Goal: Task Accomplishment & Management: Complete application form

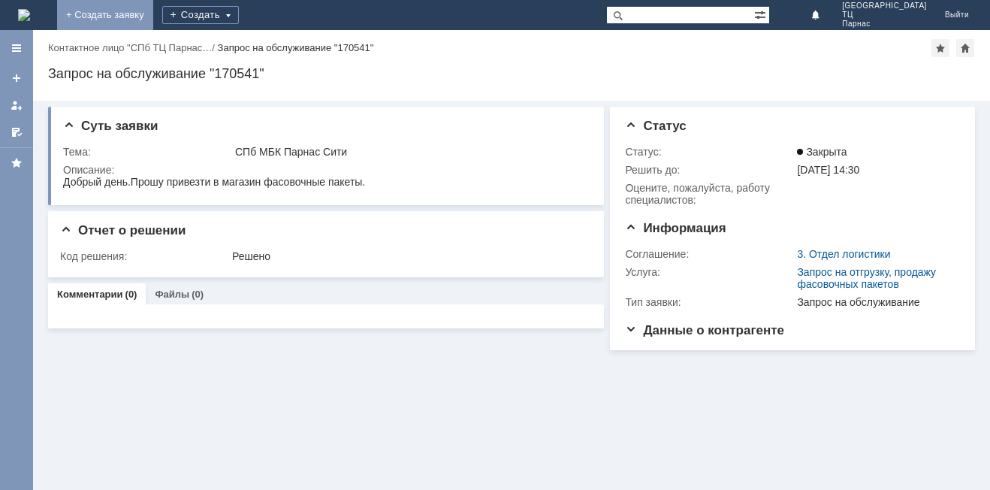
click at [153, 15] on link "+ Создать заявку" at bounding box center [105, 15] width 96 height 30
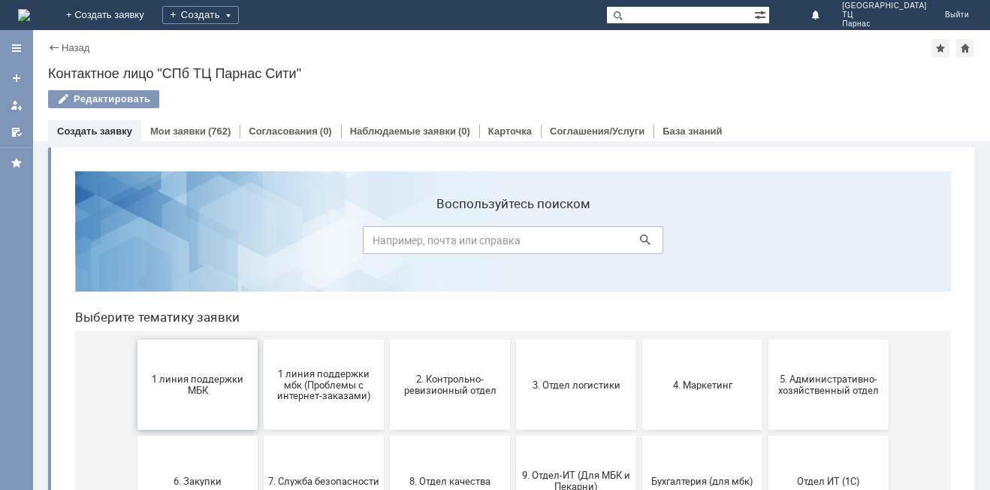
click at [165, 387] on span "1 линия поддержки МБК" at bounding box center [197, 384] width 111 height 23
click at [463, 392] on span "2. Контрольно-ревизионный отдел" at bounding box center [449, 384] width 111 height 23
click at [182, 380] on span "1 линия поддержки МБК" at bounding box center [197, 384] width 111 height 23
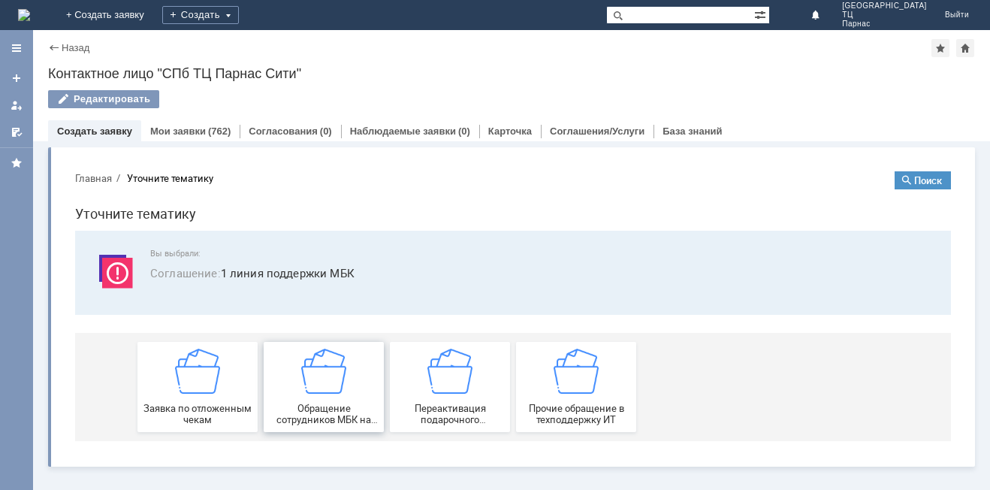
click at [345, 408] on span "Обращение сотрудников МБК на недоступность тех. поддержки" at bounding box center [323, 414] width 111 height 23
click at [554, 410] on span "Прочие обращение в техподдержку ИТ" at bounding box center [575, 414] width 111 height 23
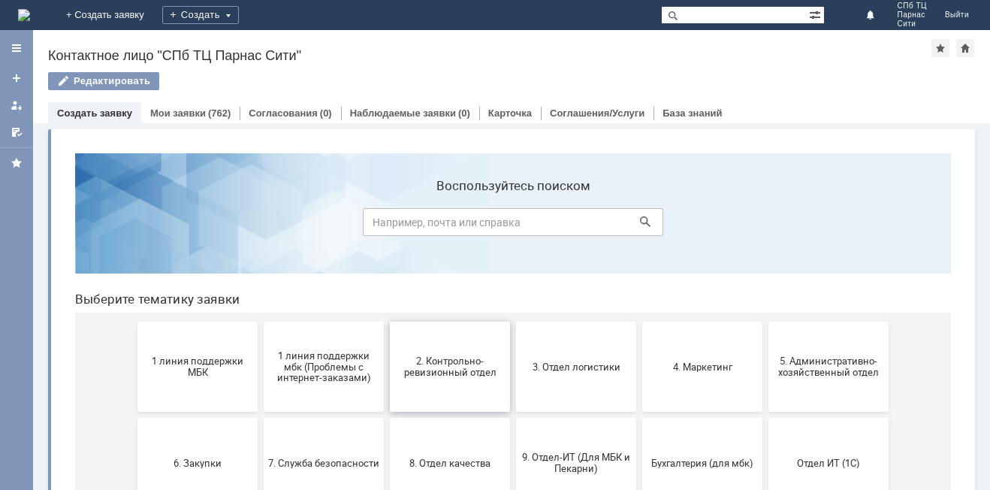
click at [424, 363] on span "2. Контрольно-ревизионный отдел" at bounding box center [449, 366] width 111 height 23
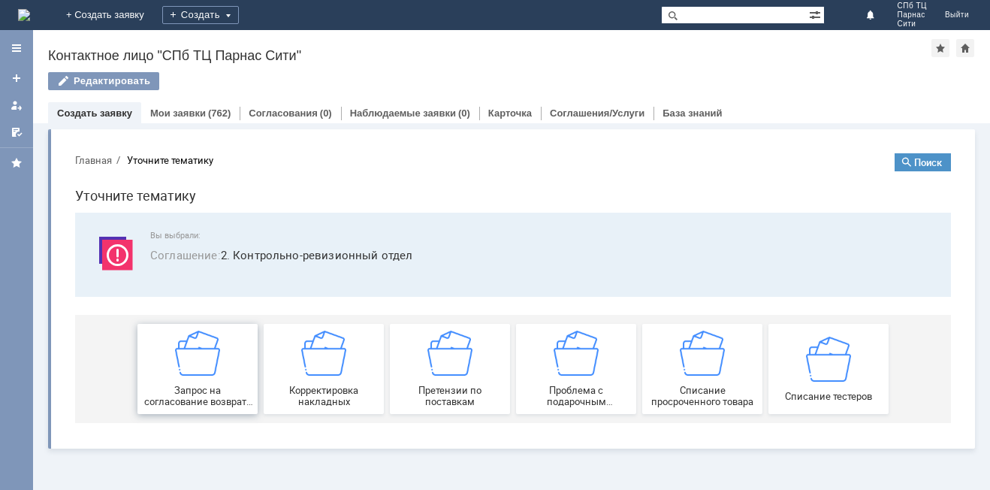
click at [195, 377] on div "Запрос на согласование возврата (д/с или товара)" at bounding box center [197, 368] width 111 height 77
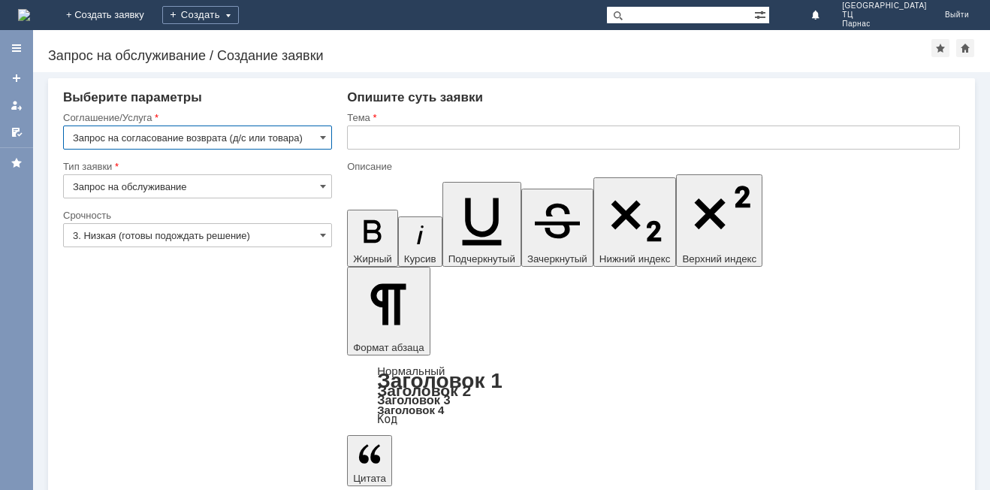
click at [361, 143] on input "text" at bounding box center [653, 137] width 613 height 24
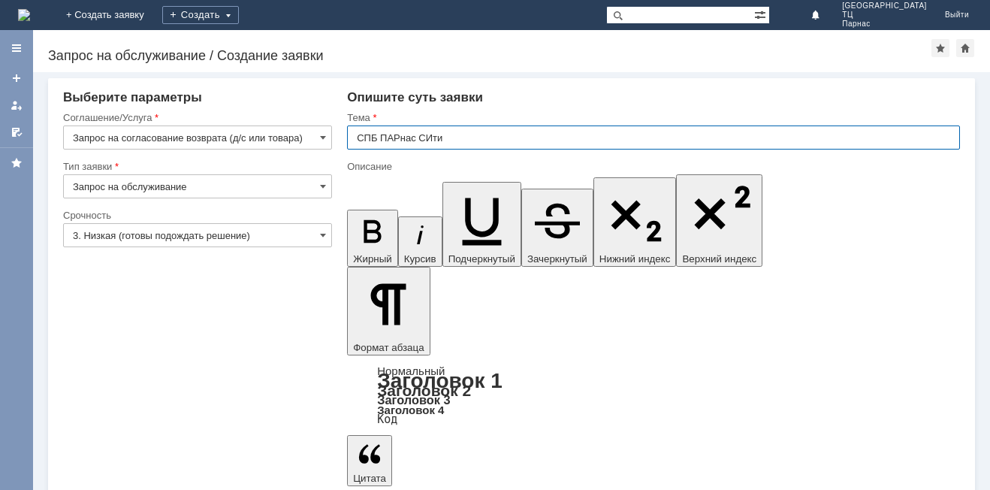
type input "СПБ ПАРнас СИти"
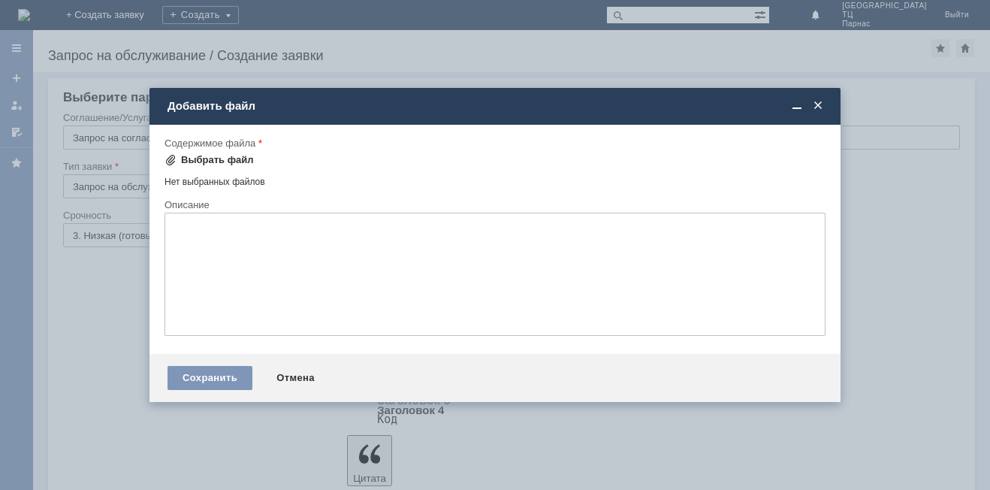
click at [176, 152] on div "Выбрать файл" at bounding box center [208, 160] width 89 height 18
click at [819, 103] on span at bounding box center [817, 106] width 15 height 14
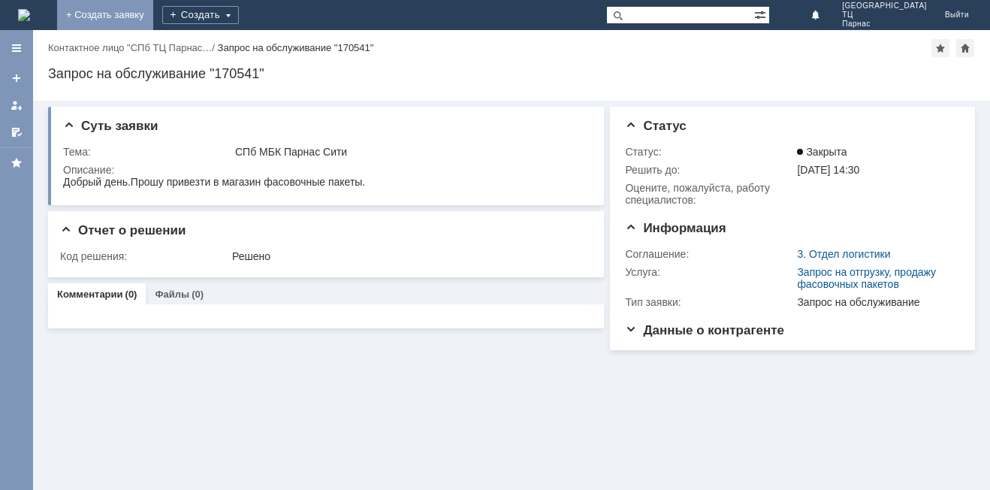
click at [153, 5] on link "+ Создать заявку" at bounding box center [105, 15] width 96 height 30
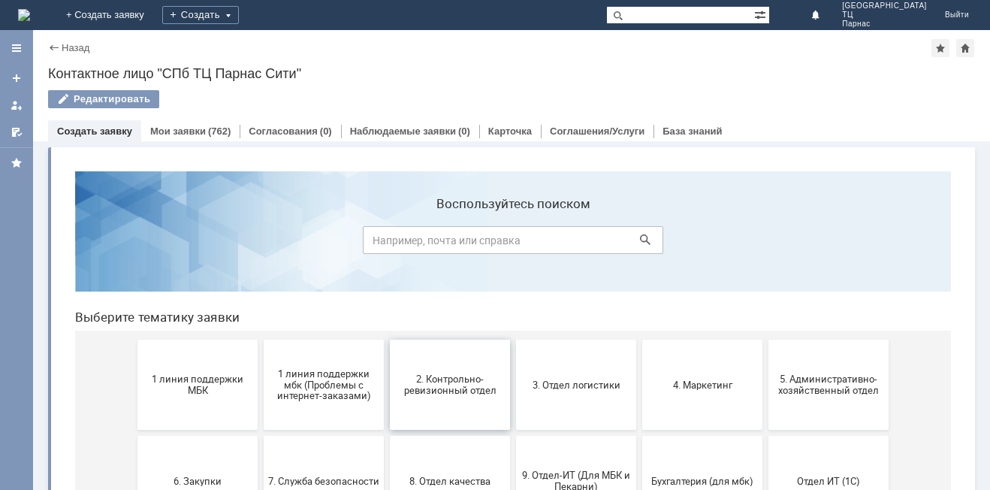
click at [468, 364] on button "2. Контрольно-ревизионный отдел" at bounding box center [450, 384] width 120 height 90
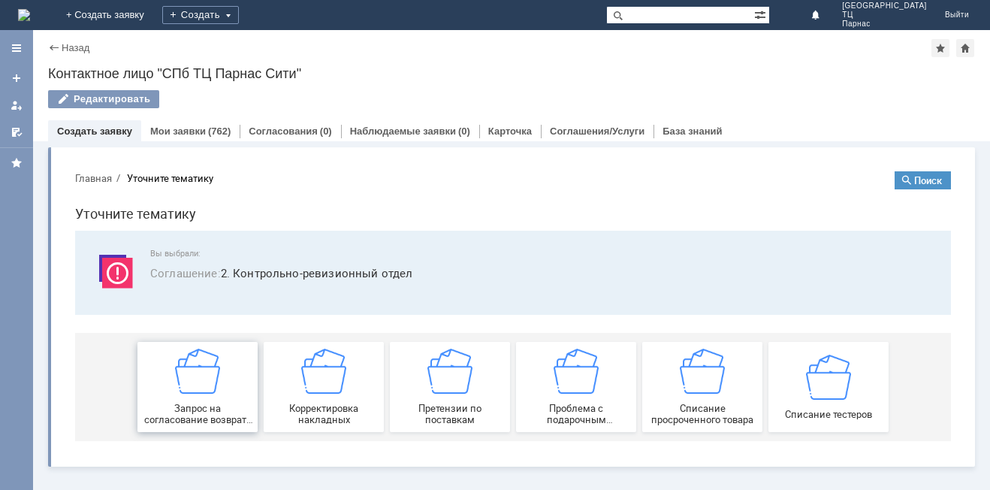
click at [240, 401] on div "Запрос на согласование возврата (д/с или товара)" at bounding box center [197, 386] width 111 height 77
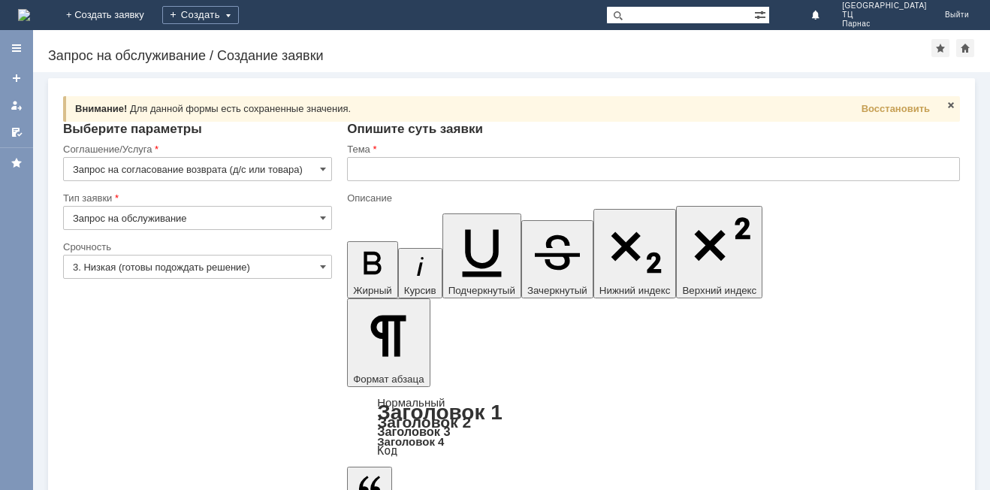
click at [361, 168] on input "text" at bounding box center [653, 169] width 613 height 24
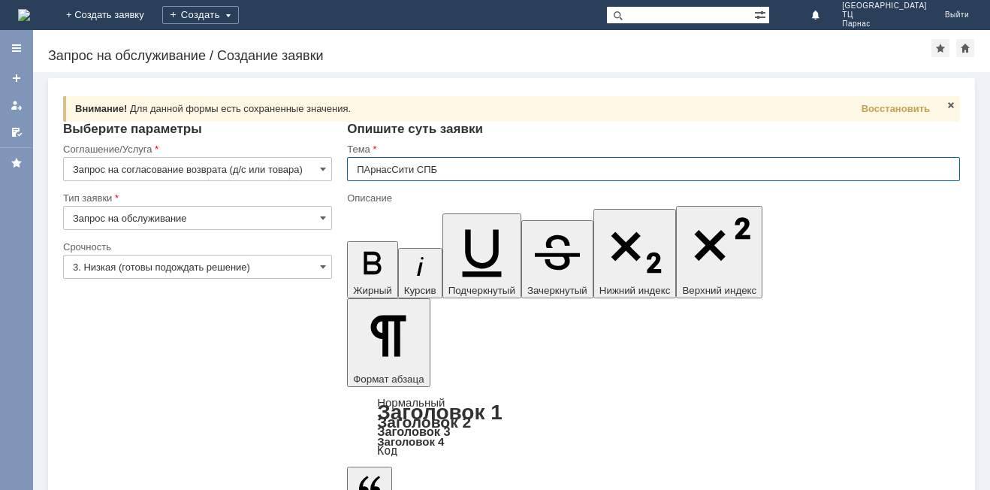
type input "ПАрнасСити СПБ"
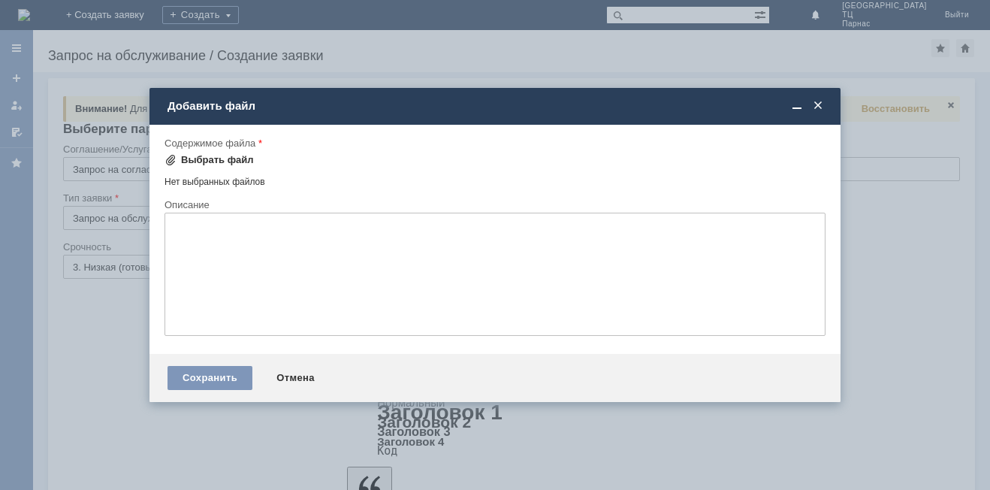
click at [189, 153] on div "Выбрать файл" at bounding box center [208, 160] width 89 height 18
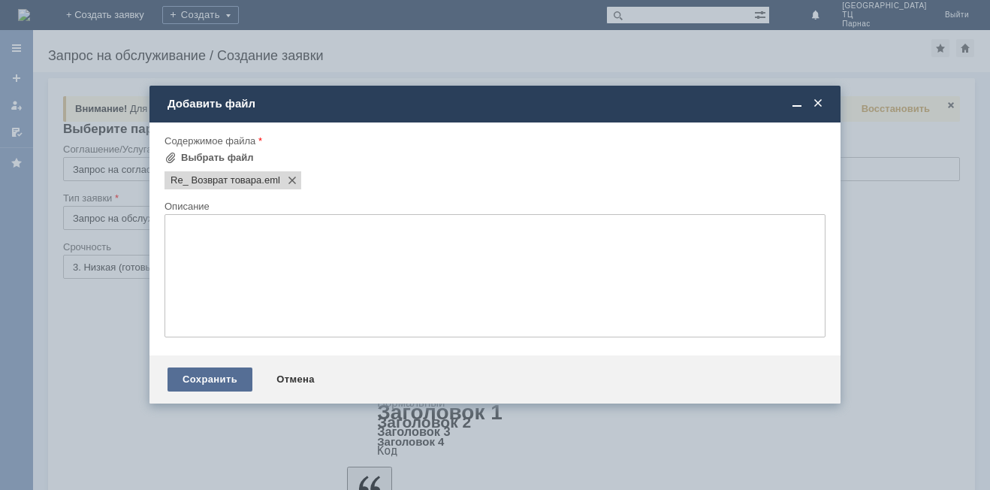
click at [215, 382] on div "Сохранить" at bounding box center [209, 379] width 85 height 24
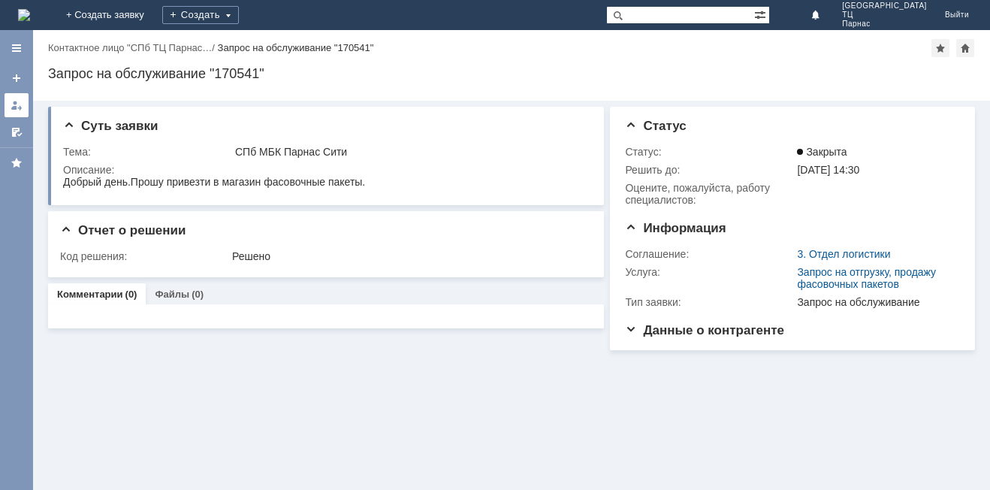
click at [18, 105] on div at bounding box center [17, 105] width 12 height 12
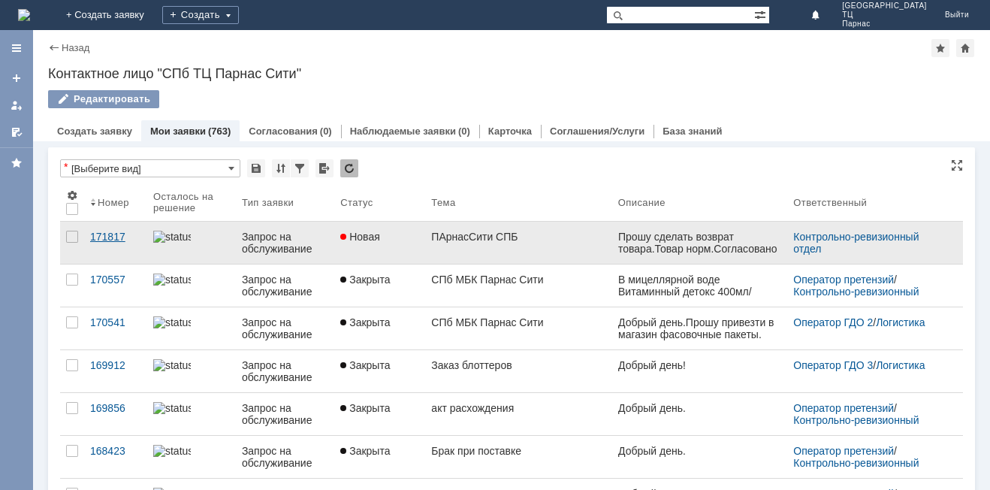
click at [109, 248] on link "171817" at bounding box center [115, 243] width 63 height 42
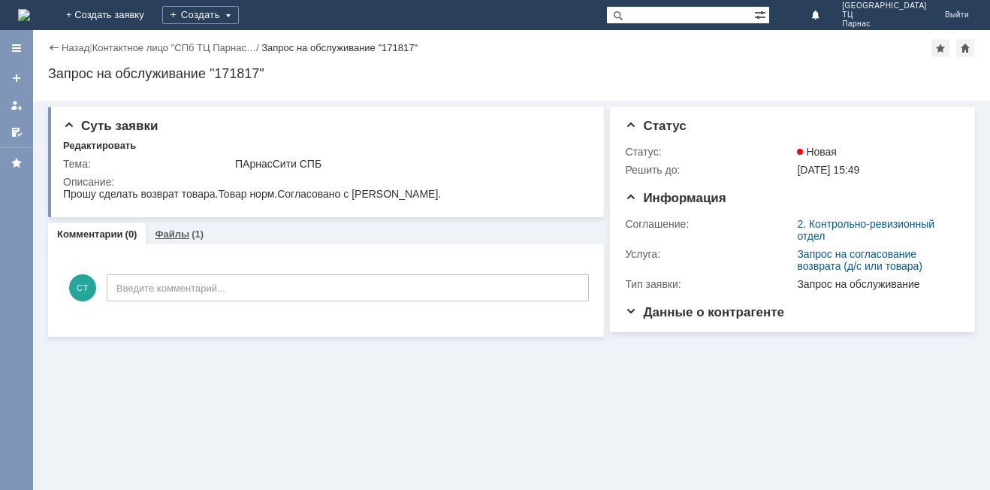
click at [176, 233] on link "Файлы" at bounding box center [172, 233] width 35 height 11
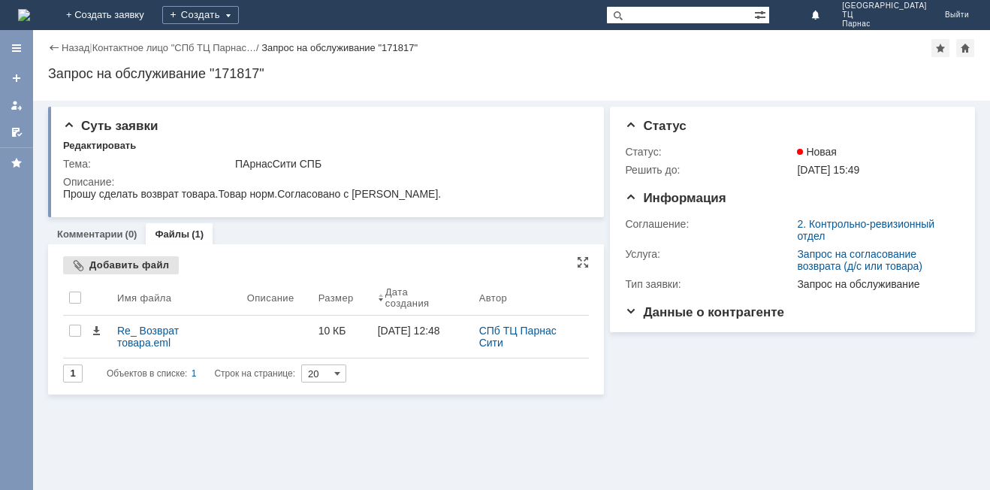
click at [112, 261] on div "Добавить файл" at bounding box center [121, 265] width 116 height 18
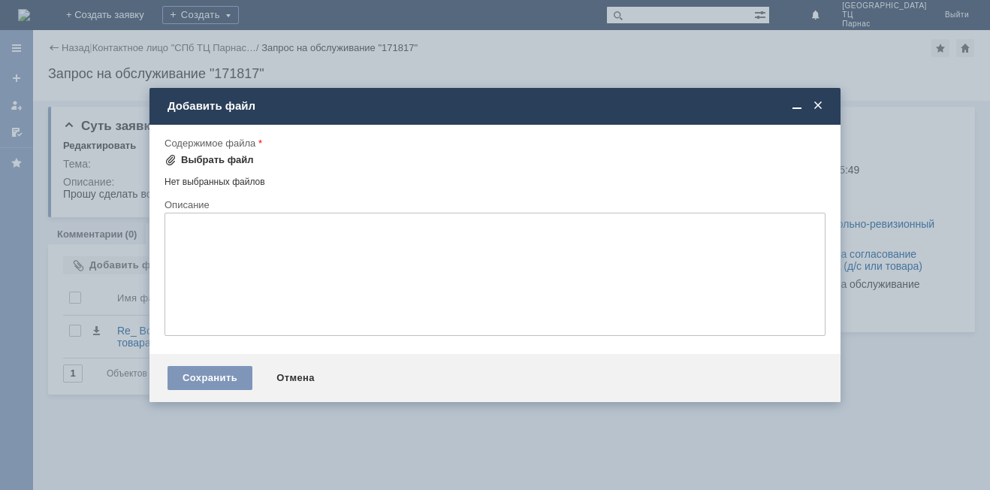
click at [204, 154] on div "Выбрать файл" at bounding box center [217, 160] width 73 height 12
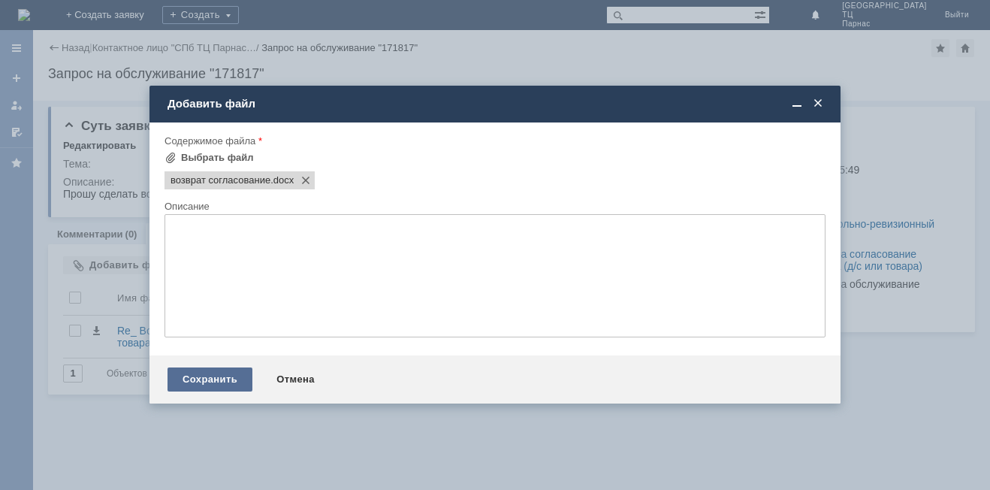
click at [179, 376] on div "Сохранить" at bounding box center [209, 379] width 85 height 24
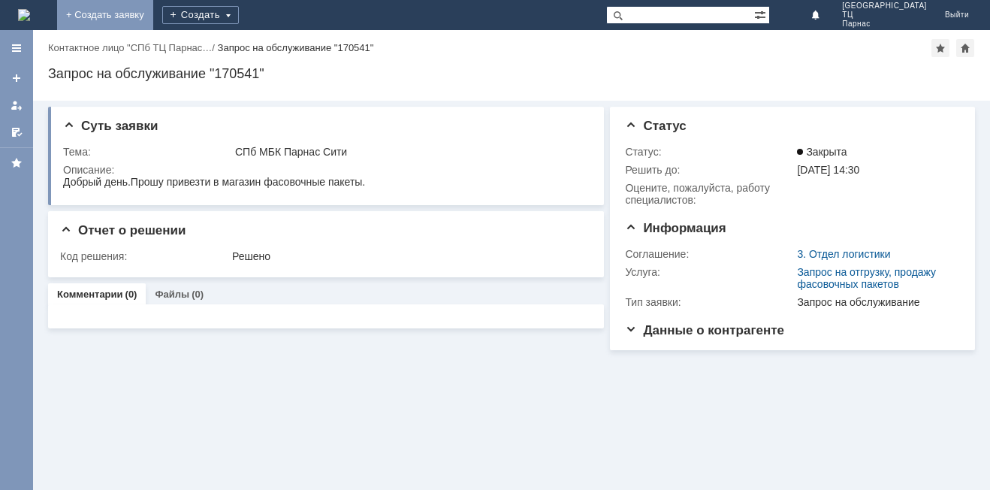
click at [153, 11] on link "+ Создать заявку" at bounding box center [105, 15] width 96 height 30
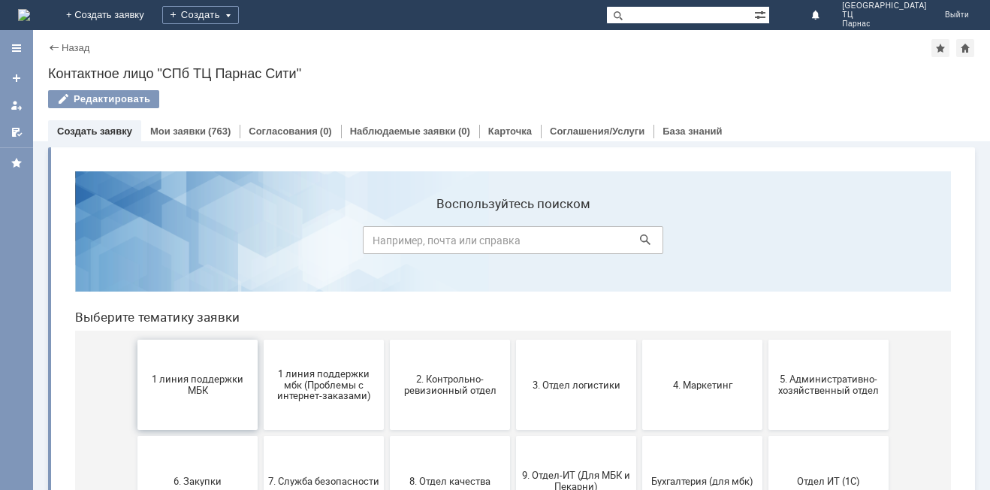
click at [219, 381] on span "1 линия поддержки МБК" at bounding box center [197, 384] width 111 height 23
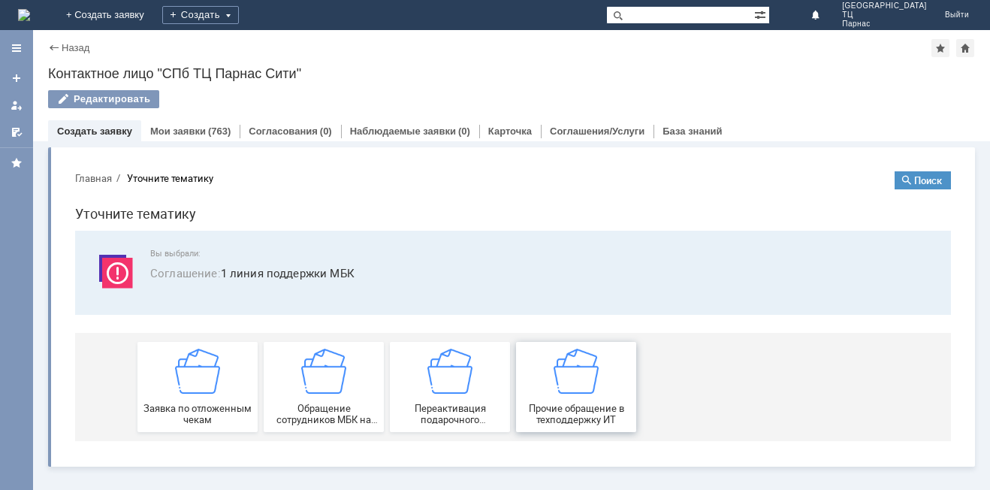
click at [544, 400] on div "Прочие обращение в техподдержку ИТ" at bounding box center [575, 386] width 111 height 77
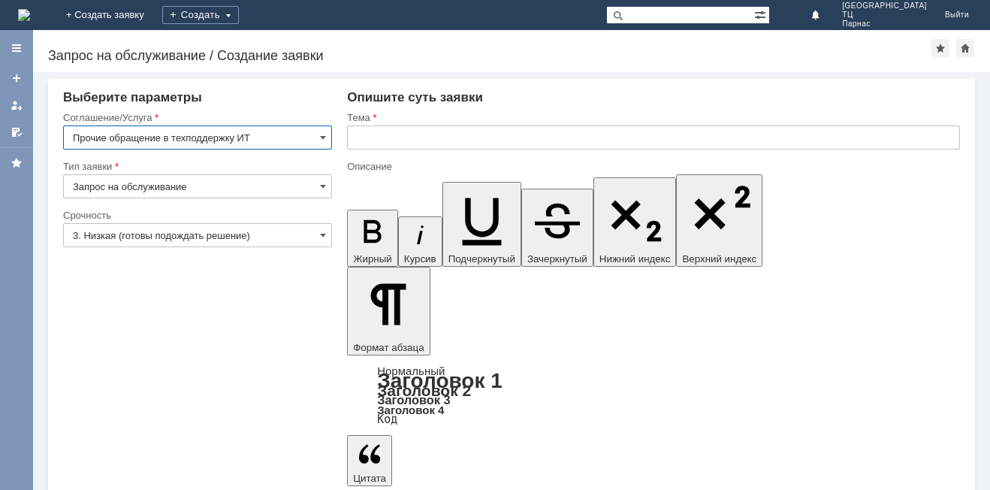
drag, startPoint x: 379, startPoint y: 136, endPoint x: 430, endPoint y: 128, distance: 51.0
click at [382, 136] on input "text" at bounding box center [653, 137] width 613 height 24
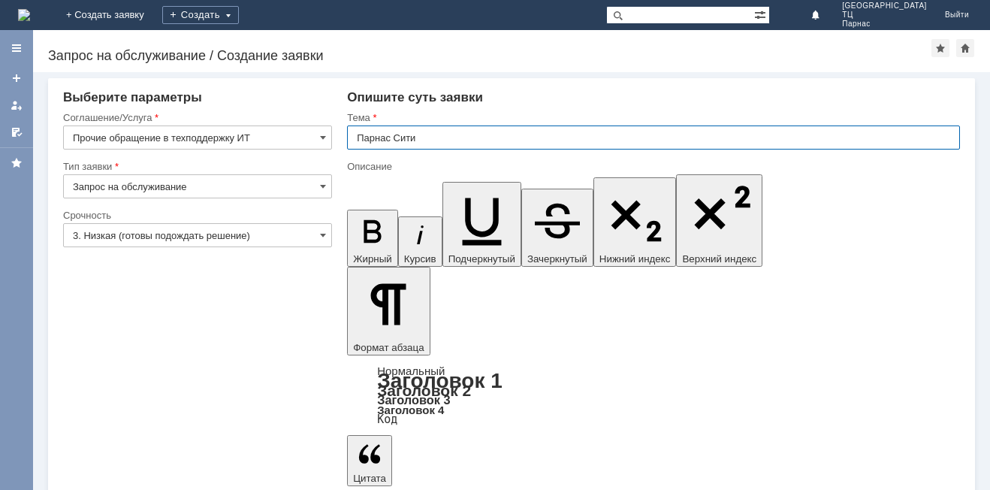
type input "Парнас Сити"
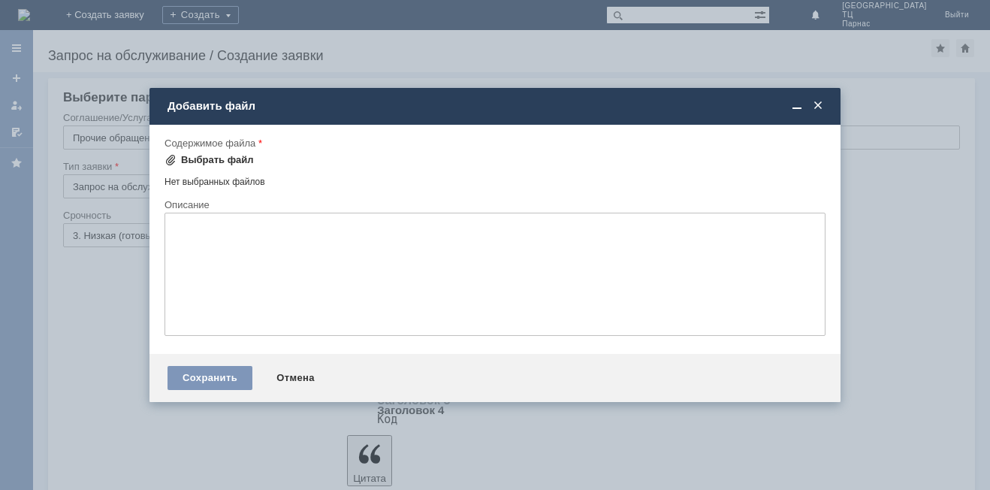
click at [225, 153] on div "Выбрать файл" at bounding box center [208, 160] width 89 height 18
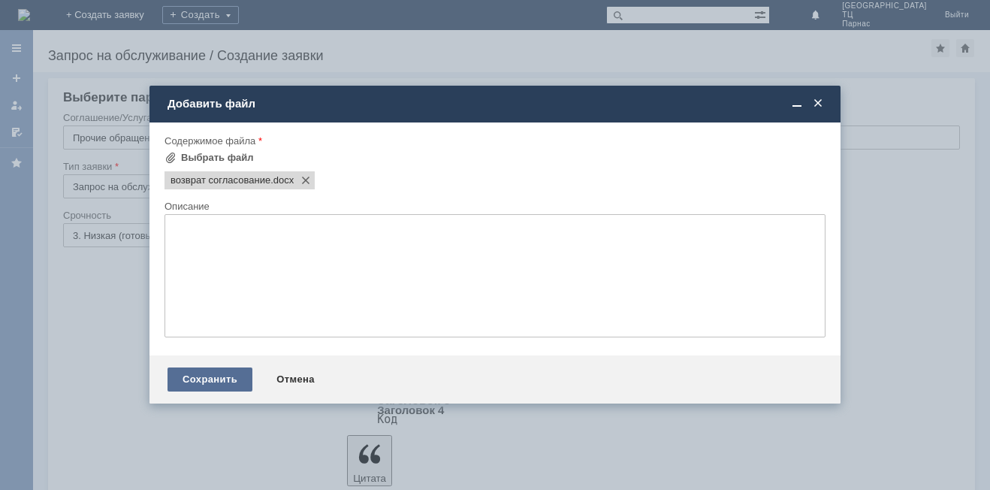
click at [228, 374] on div "Сохранить" at bounding box center [209, 379] width 85 height 24
